Goal: Task Accomplishment & Management: Complete application form

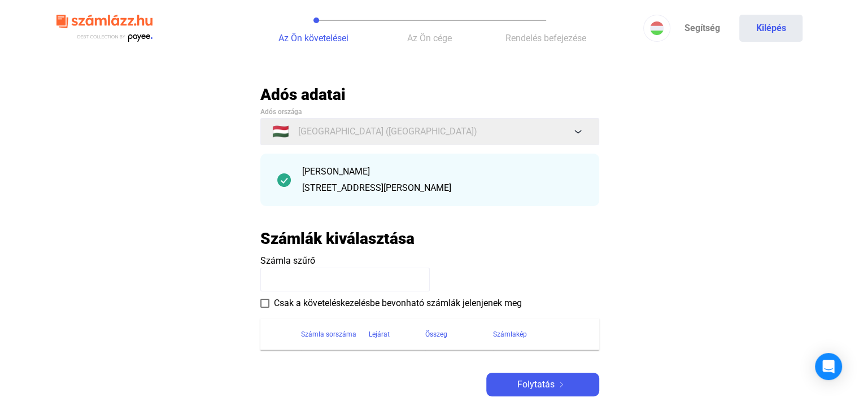
click at [263, 304] on span at bounding box center [264, 303] width 9 height 9
click at [264, 303] on span at bounding box center [264, 303] width 9 height 9
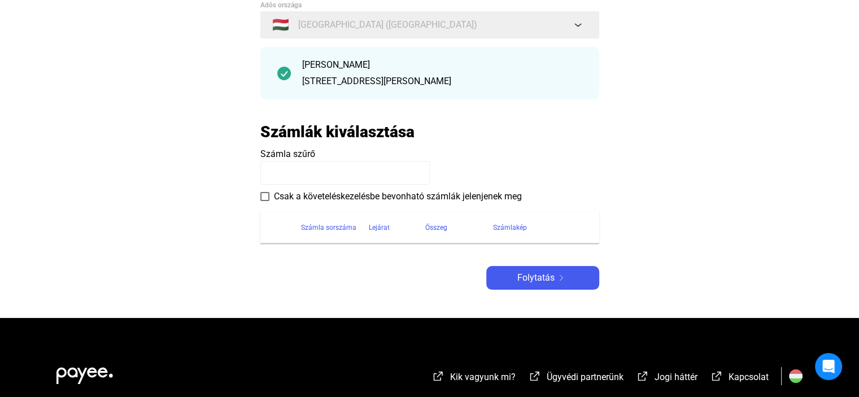
scroll to position [113, 0]
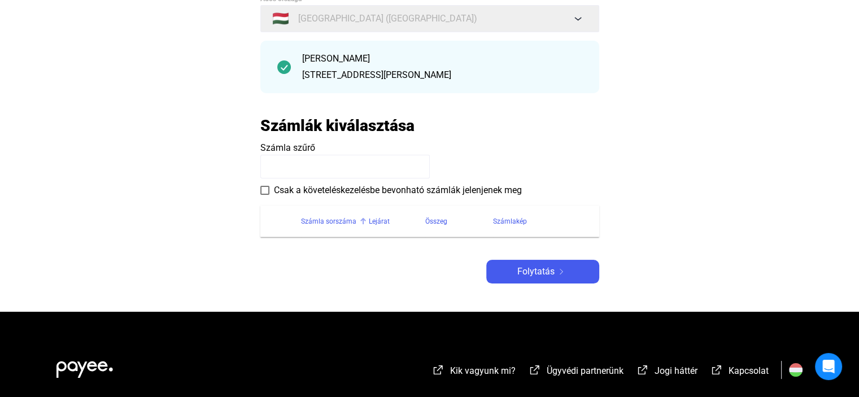
click at [305, 229] on th "Számla sorszáma" at bounding box center [335, 222] width 68 height 32
click at [281, 68] on img at bounding box center [284, 67] width 14 height 14
click at [284, 67] on img at bounding box center [284, 67] width 14 height 14
click at [545, 270] on span "Folytatás" at bounding box center [535, 272] width 37 height 14
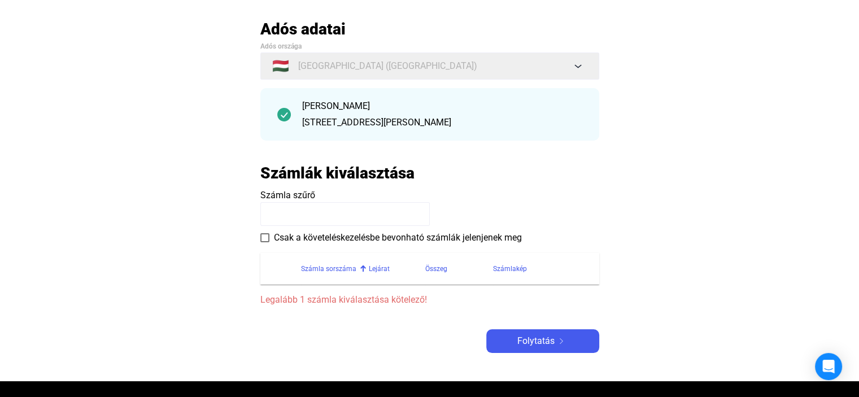
scroll to position [0, 0]
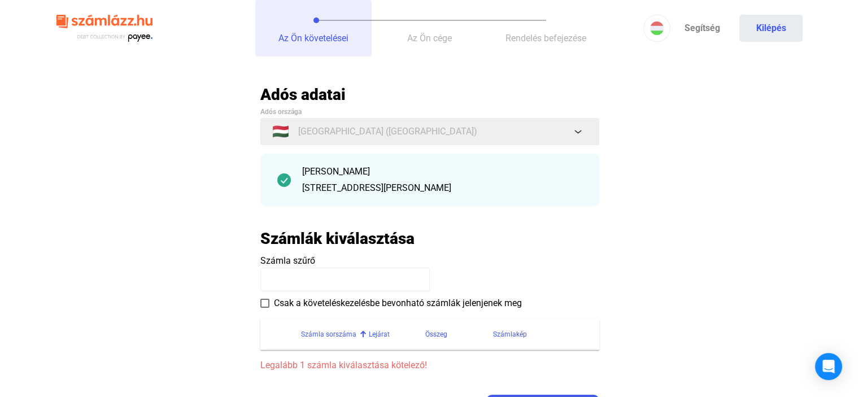
click at [310, 34] on span "Az Ön követelései" at bounding box center [313, 38] width 70 height 11
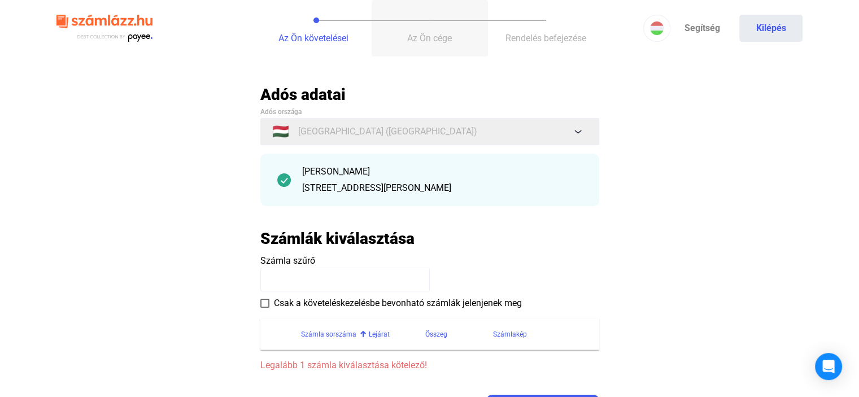
click at [441, 36] on span "Az Ön cége" at bounding box center [429, 38] width 45 height 11
click at [283, 180] on img at bounding box center [284, 180] width 14 height 14
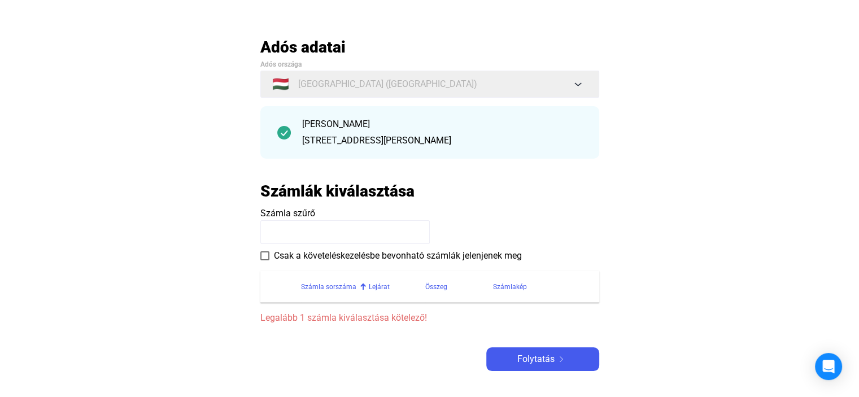
scroll to position [113, 0]
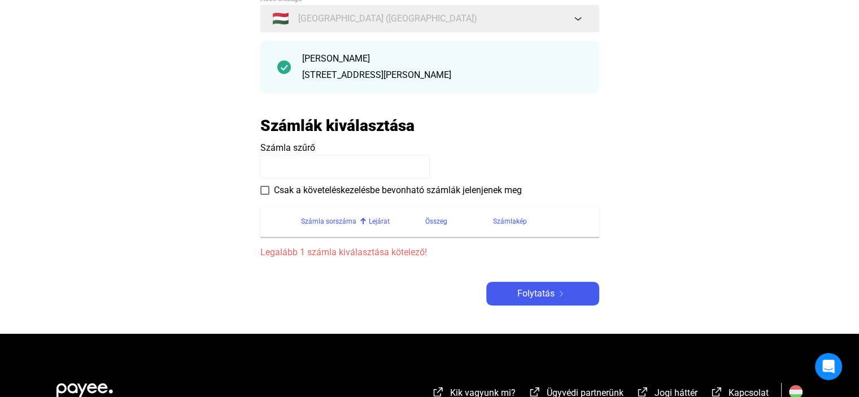
click at [264, 191] on span at bounding box center [264, 190] width 9 height 9
click at [540, 296] on span "Folytatás" at bounding box center [535, 294] width 37 height 14
click at [273, 230] on th at bounding box center [280, 222] width 41 height 32
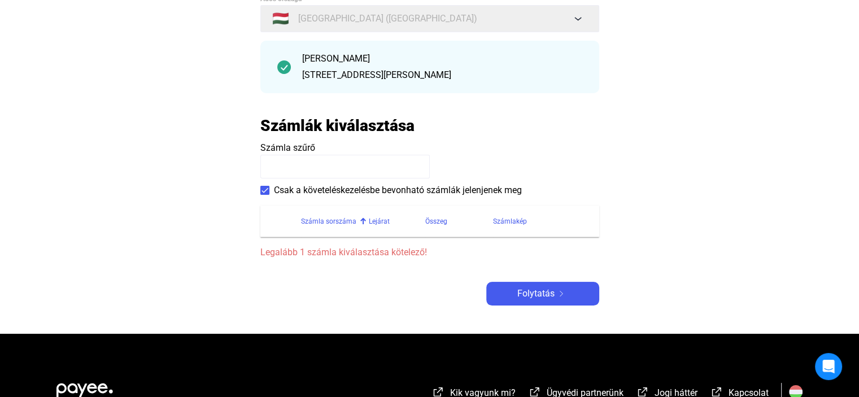
drag, startPoint x: 273, startPoint y: 230, endPoint x: 551, endPoint y: 172, distance: 283.8
click at [551, 172] on payee-form-field "Számla szűrő" at bounding box center [429, 159] width 339 height 37
click at [372, 221] on div "Lejárat" at bounding box center [379, 222] width 21 height 14
click at [333, 221] on div "Számla sorszáma" at bounding box center [328, 222] width 55 height 14
drag, startPoint x: 330, startPoint y: 232, endPoint x: 646, endPoint y: 188, distance: 318.2
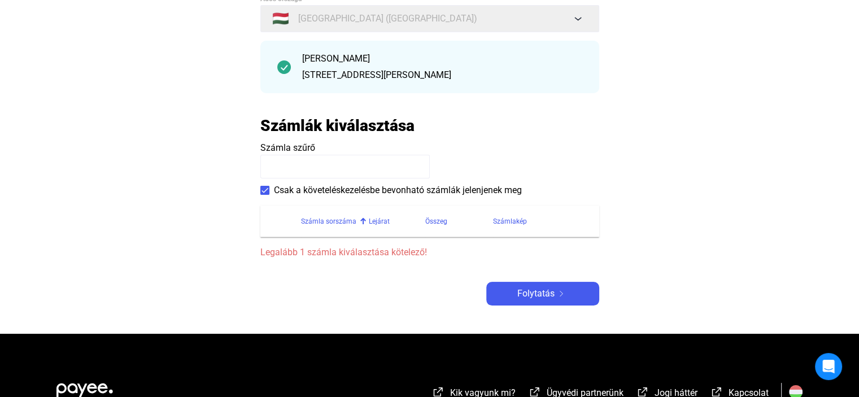
click at [646, 188] on main "Automatikusan mentve Adós adatai Adós országa 🇭🇺 [GEOGRAPHIC_DATA] ([GEOGRAPHIC…" at bounding box center [429, 153] width 859 height 362
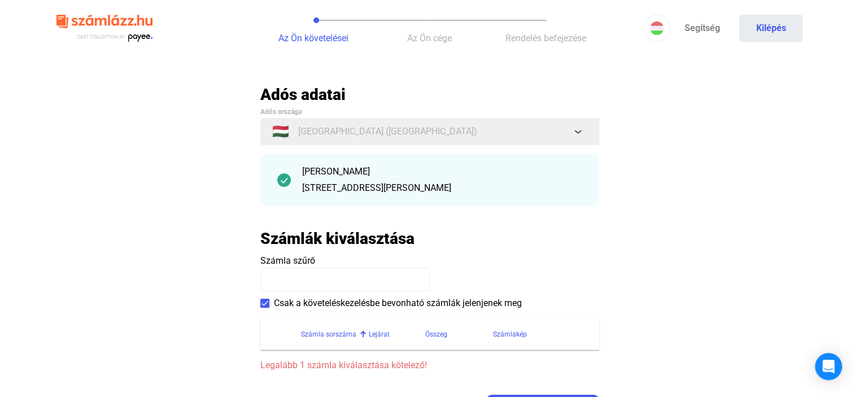
click at [360, 334] on div at bounding box center [363, 334] width 7 height 7
click at [363, 333] on div at bounding box center [363, 333] width 1 height 6
click at [362, 334] on div at bounding box center [363, 335] width 2 height 2
click at [310, 357] on section "Számla sorszáma Lejárat Összeg Számlakép Legalább 1 számla kiválasztása kötelez…" at bounding box center [429, 341] width 339 height 63
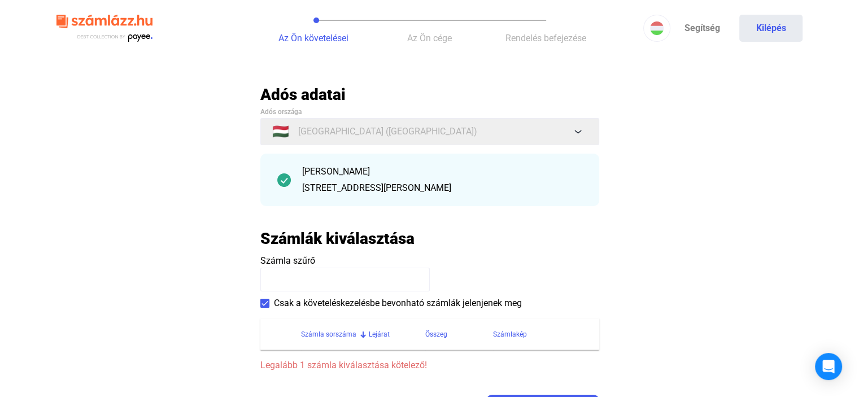
click at [310, 357] on section "Számla sorszáma Lejárat Összeg Számlakép Legalább 1 számla kiválasztása kötelez…" at bounding box center [429, 341] width 339 height 63
click at [312, 351] on section "Számla sorszáma Lejárat Összeg Számlakép Legalább 1 számla kiválasztása kötelez…" at bounding box center [429, 341] width 339 height 63
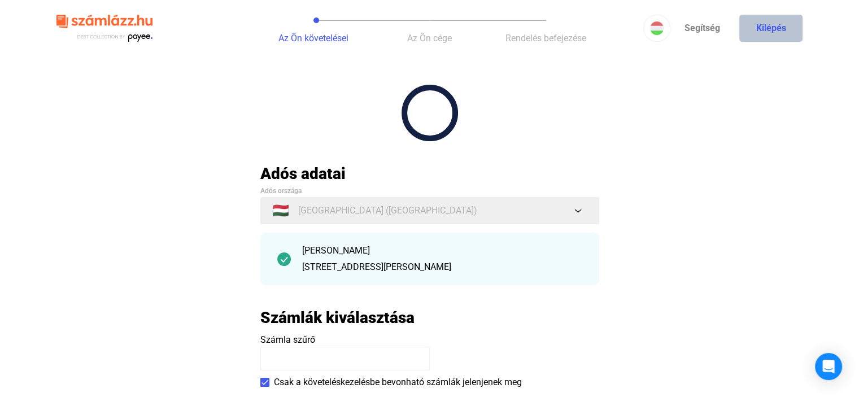
click at [764, 25] on button "Kilépés" at bounding box center [770, 28] width 63 height 27
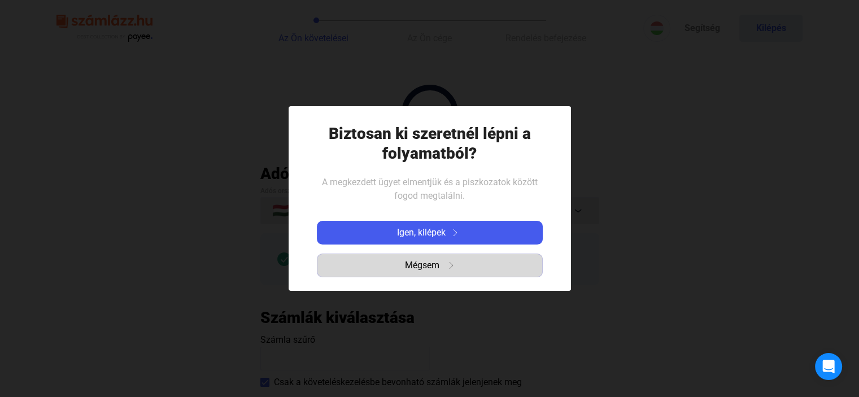
click at [422, 262] on span "Mégsem" at bounding box center [422, 266] width 34 height 14
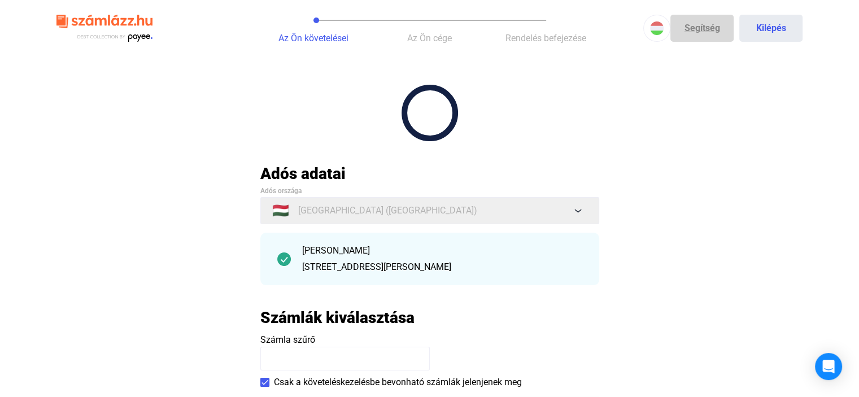
click at [707, 29] on link "Segítség" at bounding box center [701, 28] width 63 height 27
